Goal: Download file/media

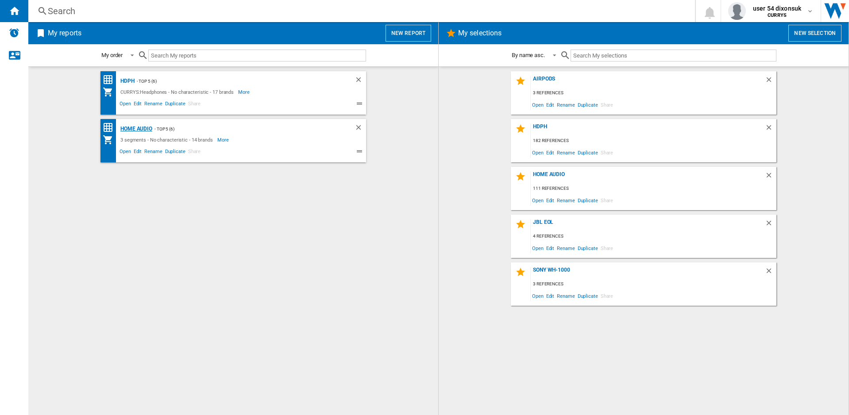
click at [135, 130] on div "Home Audio" at bounding box center [135, 129] width 34 height 11
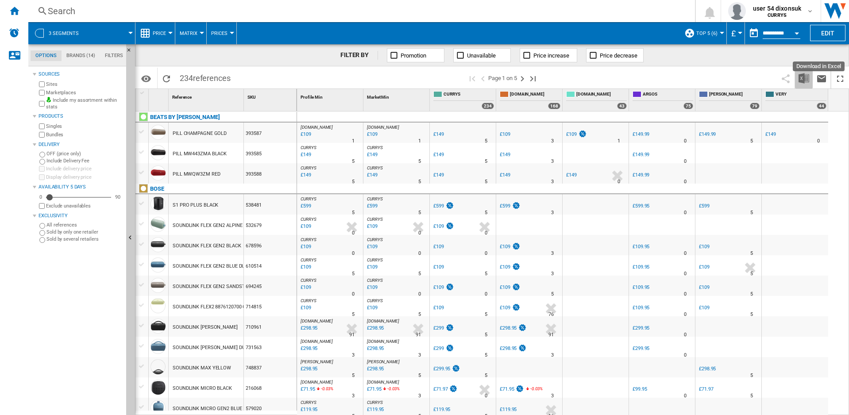
click at [802, 76] on img "Download in Excel" at bounding box center [804, 78] width 11 height 11
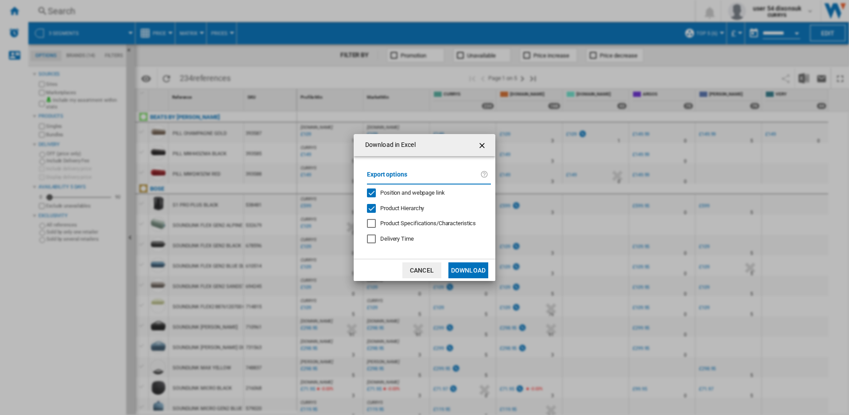
click at [396, 210] on span "Product Hierarchy" at bounding box center [402, 208] width 44 height 7
click at [472, 271] on button "Download" at bounding box center [469, 271] width 40 height 16
